Goal: Communication & Community: Answer question/provide support

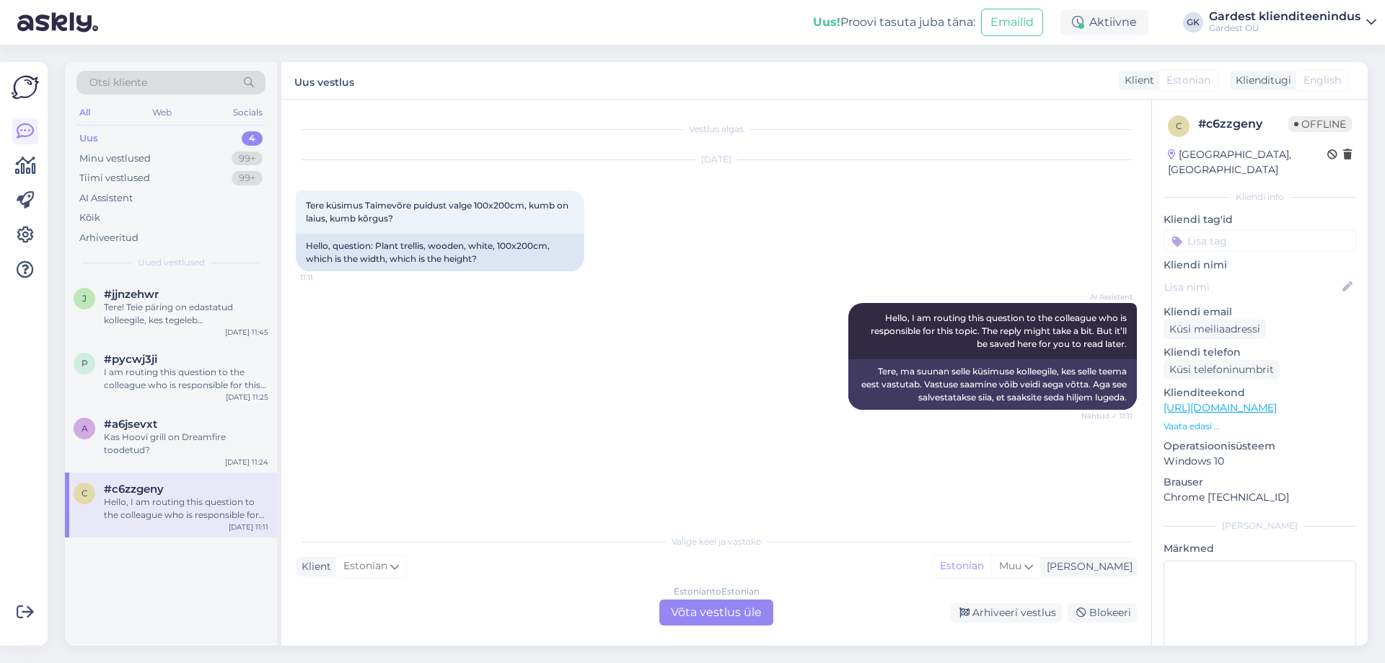
click at [703, 609] on div "Estonian to Estonian Võta vestlus üle" at bounding box center [716, 613] width 114 height 26
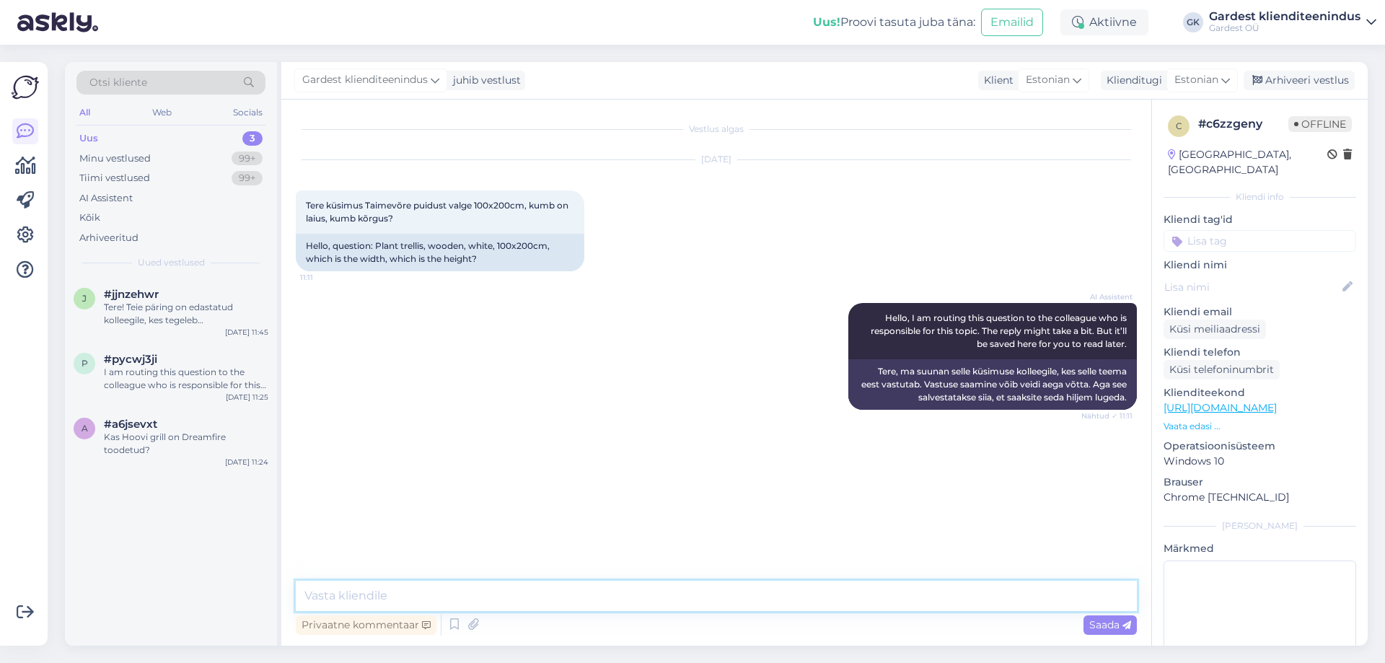
click at [632, 605] on textarea at bounding box center [716, 596] width 841 height 30
click at [528, 599] on textarea "Tere! Kõrgus on 100cm [PERSON_NAME] on lahkti võetuna 200cm, aga" at bounding box center [716, 596] width 841 height 30
drag, startPoint x: 544, startPoint y: 598, endPoint x: 498, endPoint y: 598, distance: 46.2
click at [498, 598] on textarea "Tere! Kõrgus on 100cm [PERSON_NAME] on avatuna võetuna 200cm, aga" at bounding box center [716, 596] width 841 height 30
click at [695, 602] on textarea "Tere! Kõrgus on 100cm [PERSON_NAME] on lahkti võetuna 200cm, aga" at bounding box center [716, 596] width 841 height 30
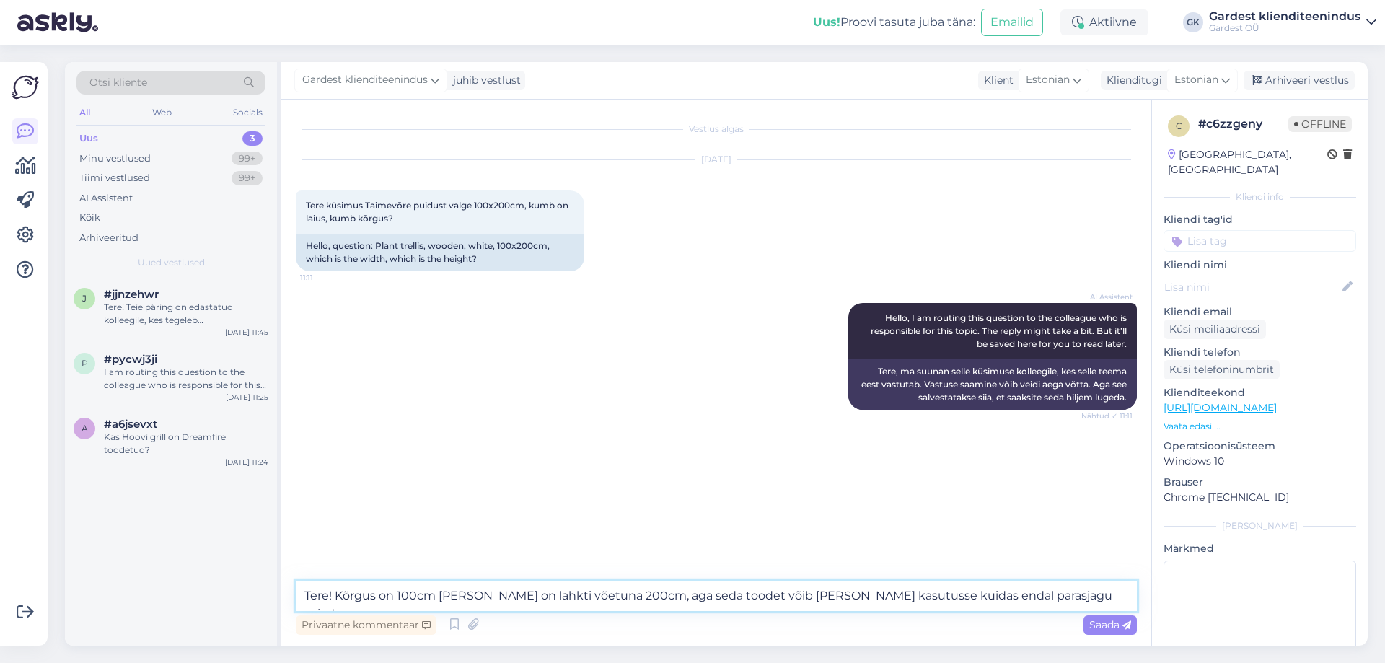
click at [662, 600] on textarea "Tere! Kõrgus on 100cm [PERSON_NAME] on lahkti võetuna 200cm, aga seda toodet võ…" at bounding box center [716, 596] width 841 height 30
click at [1056, 602] on textarea "Tere! Kõrgus on 100cm [PERSON_NAME] on lahkti võetuna 200cm. Seda toodet võib […" at bounding box center [716, 596] width 841 height 30
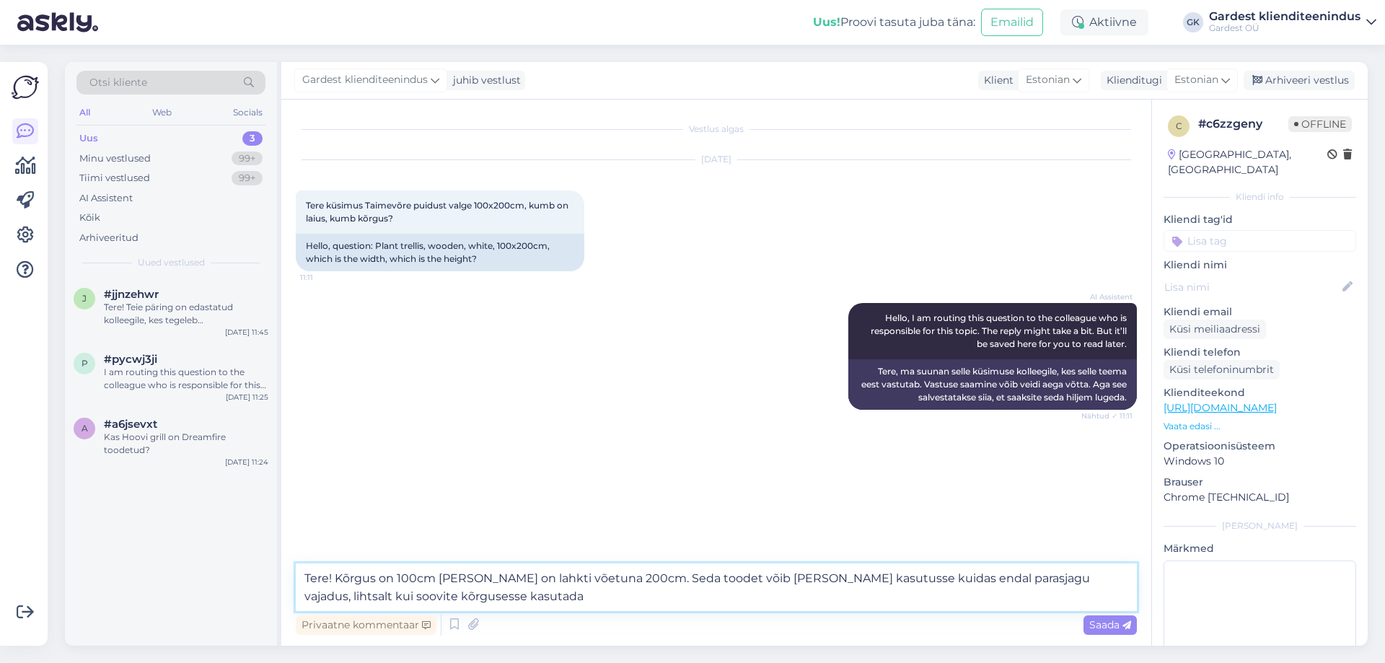
drag, startPoint x: 1051, startPoint y: 578, endPoint x: 1015, endPoint y: 575, distance: 36.2
click at [1015, 575] on textarea "Tere! Kõrgus on 100cm [PERSON_NAME] on lahkti võetuna 200cm. Seda toodet võib […" at bounding box center [716, 588] width 841 height 48
click at [435, 600] on textarea "Tere! Kõrgus on 100cm [PERSON_NAME] on lahkti võetuna 200cm. Seda toodet võib […" at bounding box center [716, 588] width 841 height 48
type textarea "Tere! Kõrgus on 100cm [PERSON_NAME] on lahkti võetuna 200cm. Seda toodet võib […"
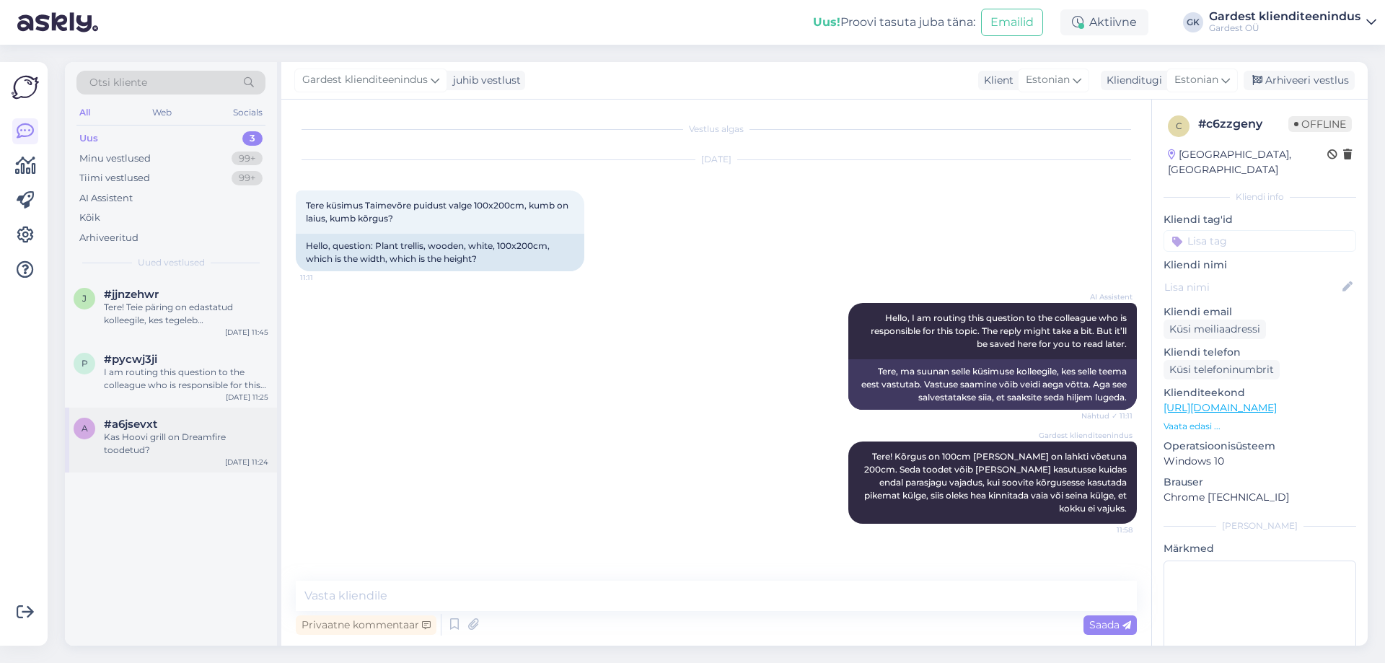
click at [148, 424] on span "#a6jsevxt" at bounding box center [130, 424] width 53 height 13
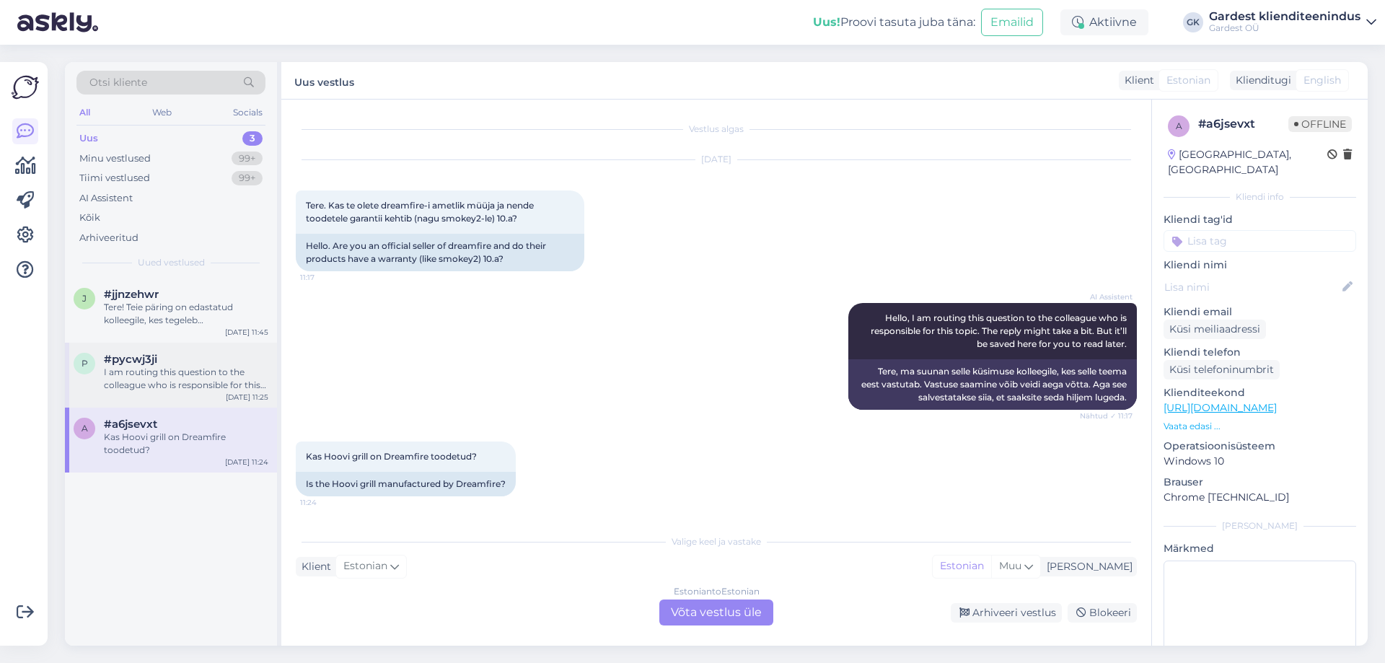
click at [106, 364] on span "#pycwj3ji" at bounding box center [130, 359] width 53 height 13
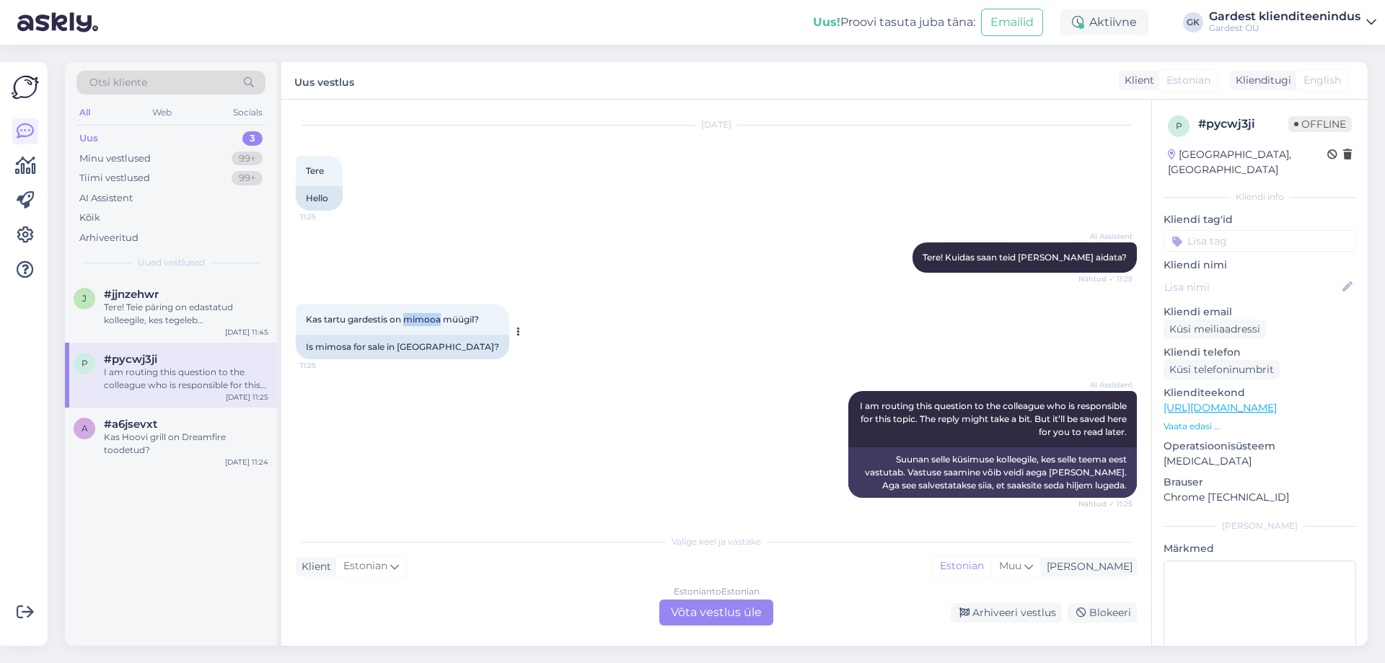
drag, startPoint x: 406, startPoint y: 318, endPoint x: 439, endPoint y: 320, distance: 33.9
click at [439, 320] on span "Kas tartu gardestis on mimooa müügil?" at bounding box center [392, 319] width 173 height 11
copy span "mimooa"
click at [714, 611] on div "Estonian to Estonian Võta vestlus üle" at bounding box center [716, 613] width 114 height 26
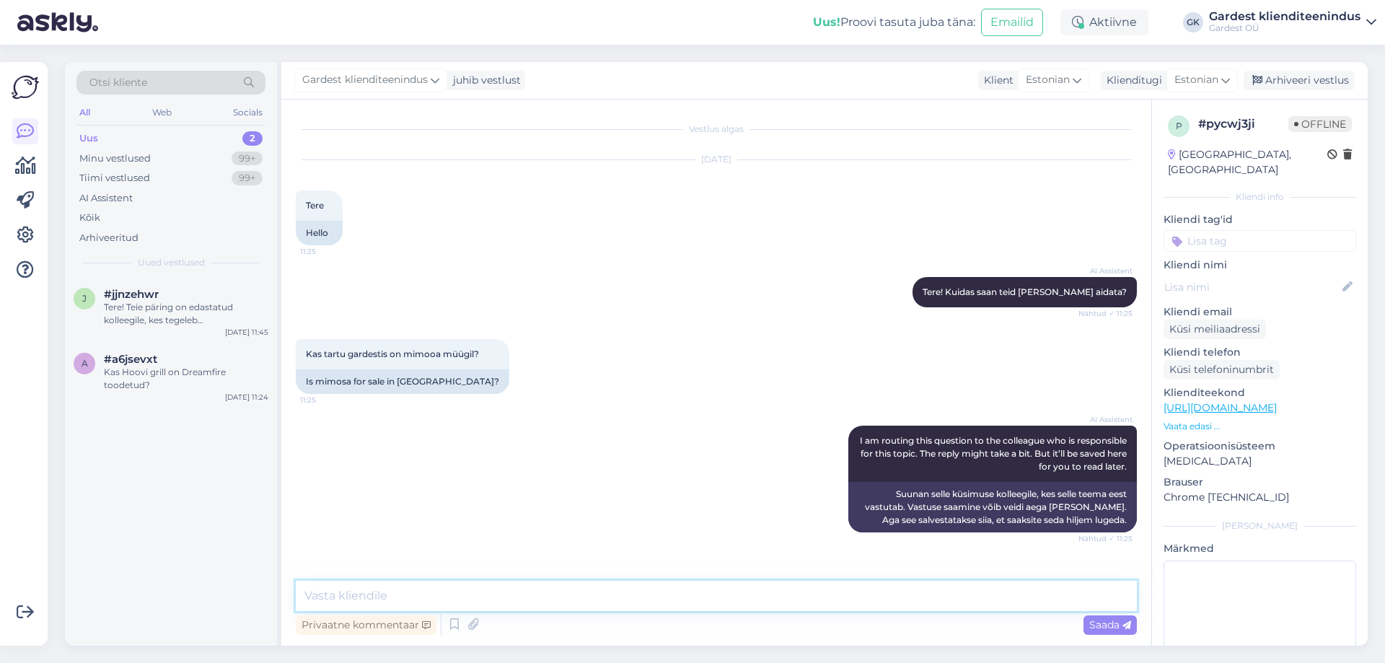
click at [596, 605] on textarea at bounding box center [716, 596] width 841 height 30
type textarea "Tere! Palun täpsustage, mis tootega on tegu."
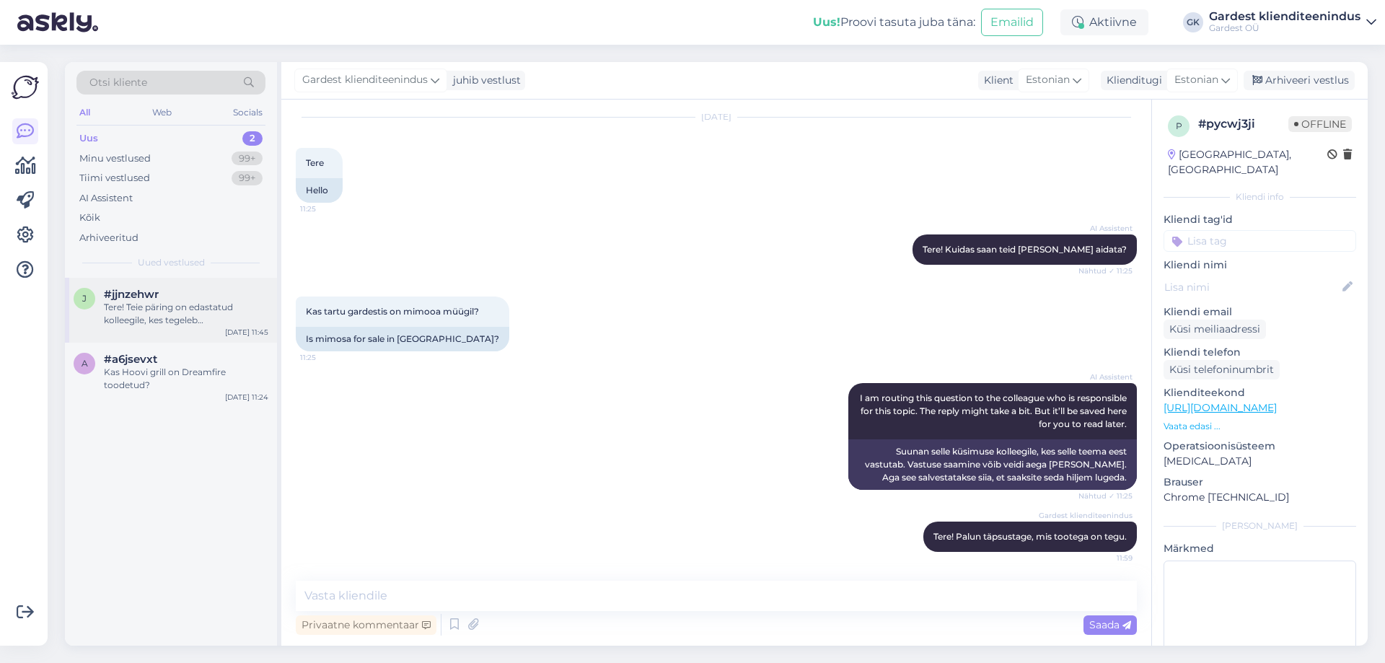
click at [110, 312] on div "Tere! Teie päring on edastatud kolleegile, kes tegeleb turundussõnumite ja nõus…" at bounding box center [186, 314] width 165 height 26
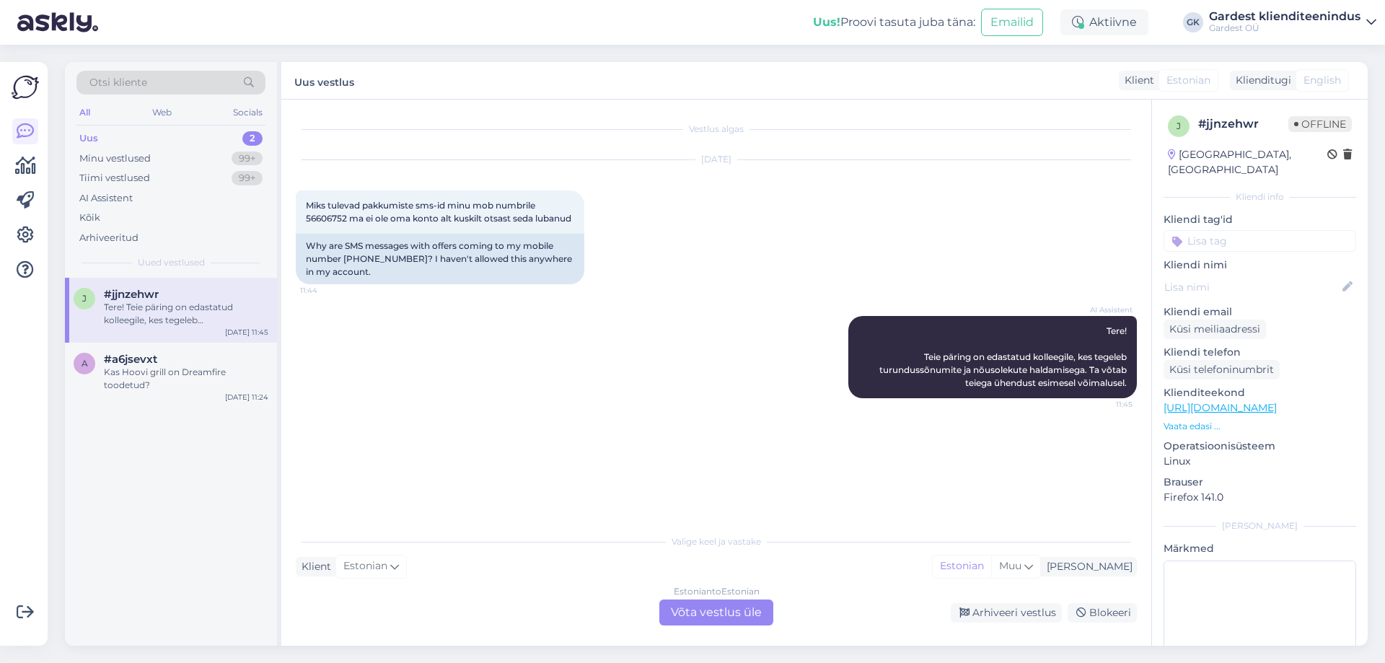
click at [742, 610] on div "Estonian to Estonian Võta vestlus üle" at bounding box center [716, 613] width 114 height 26
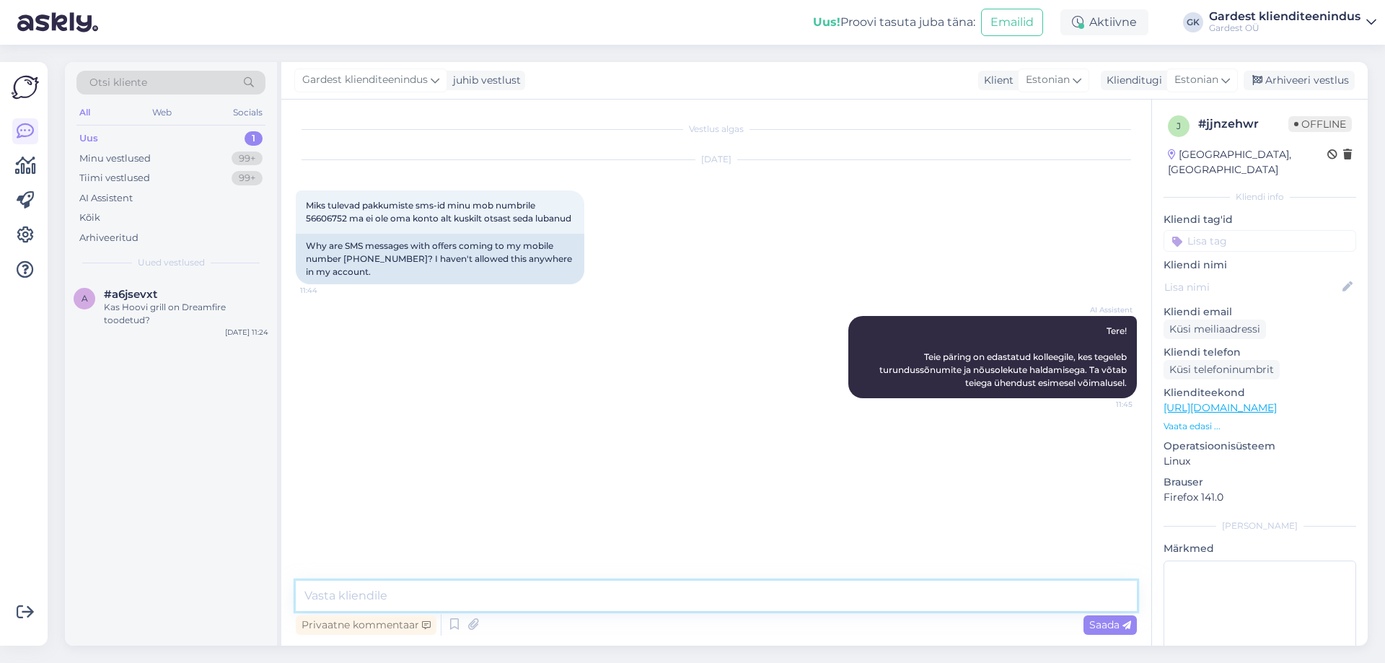
click at [563, 592] on textarea at bounding box center [716, 596] width 841 height 30
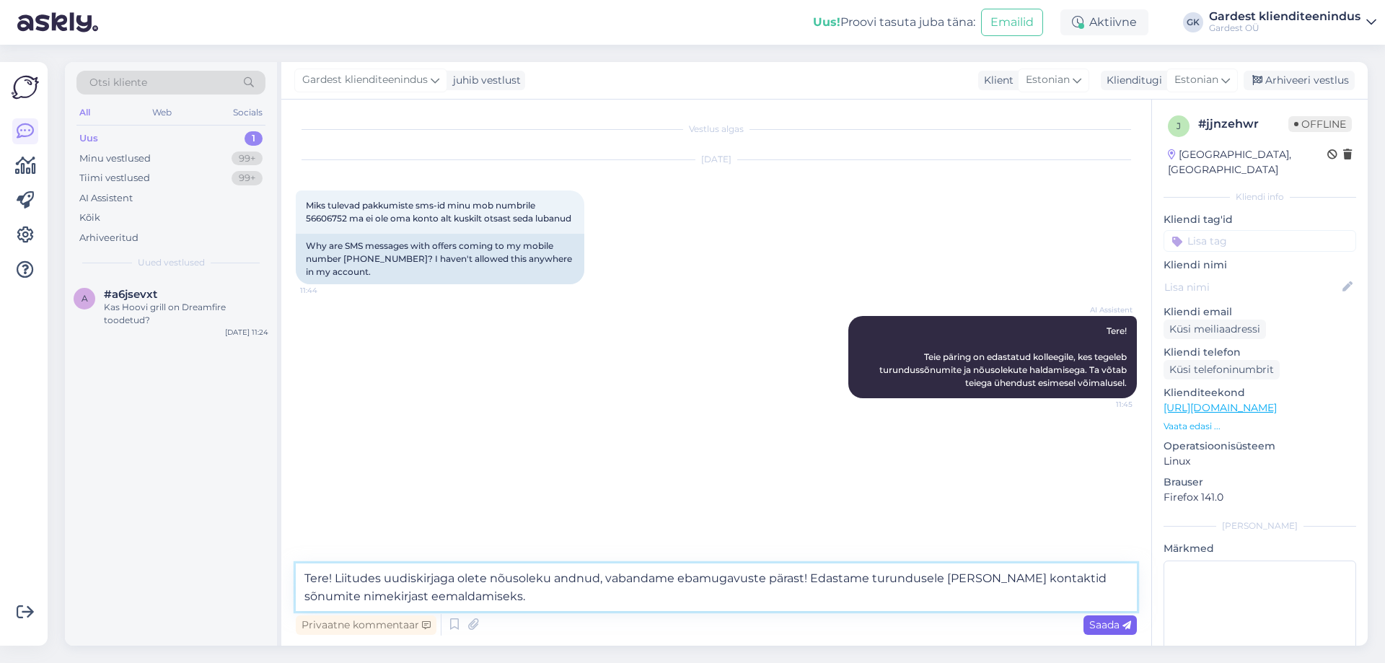
type textarea "Tere! Liitudes uudiskirjaga olete nõusoleku andnud, vabandame ebamugavuste pära…"
drag, startPoint x: 1103, startPoint y: 626, endPoint x: 880, endPoint y: 510, distance: 250.4
click at [1103, 626] on span "Saada" at bounding box center [1111, 624] width 42 height 13
